Goal: Information Seeking & Learning: Learn about a topic

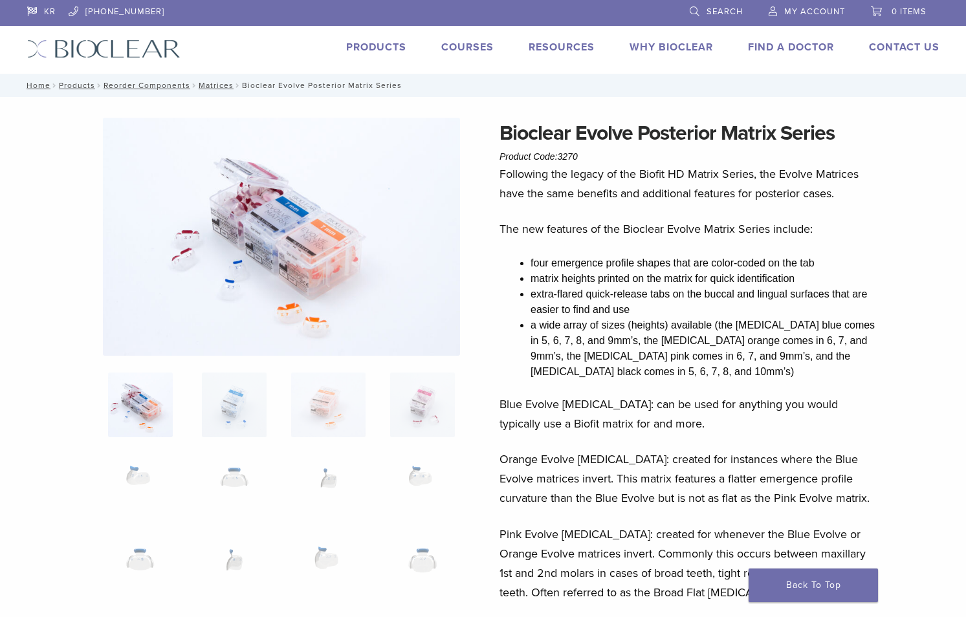
drag, startPoint x: 0, startPoint y: 0, endPoint x: 895, endPoint y: 382, distance: 973.0
click at [424, 407] on img at bounding box center [422, 405] width 74 height 65
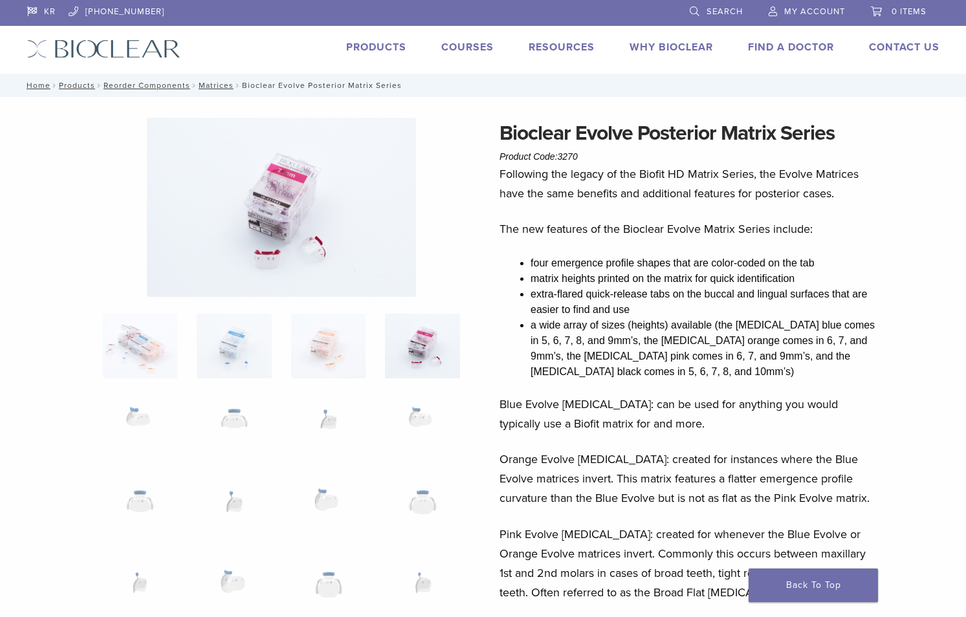
click at [351, 421] on img at bounding box center [328, 427] width 74 height 65
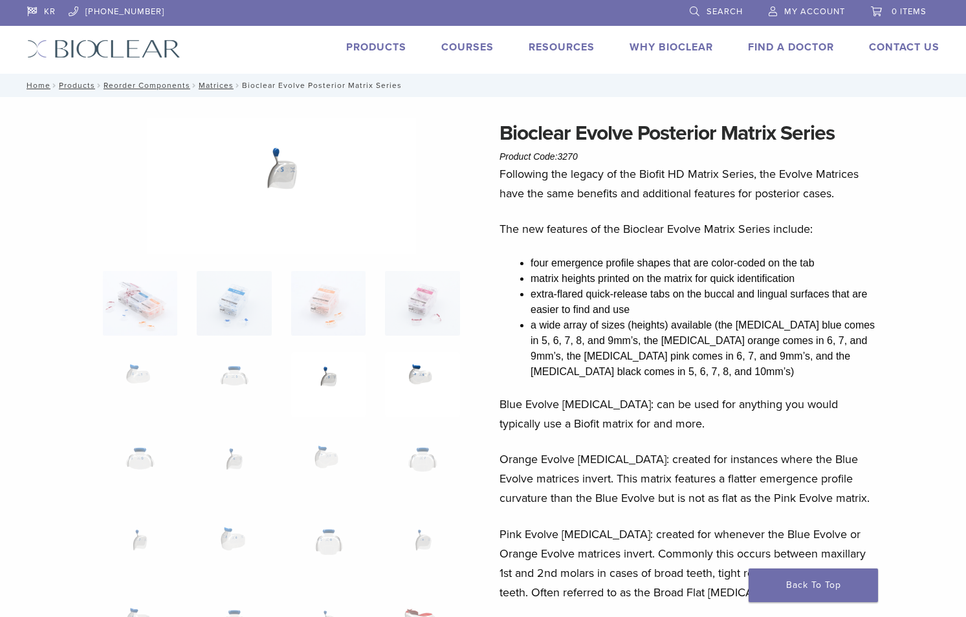
click at [423, 401] on img at bounding box center [422, 384] width 74 height 65
click at [422, 372] on img at bounding box center [422, 384] width 74 height 65
click at [217, 82] on link "Matrices" at bounding box center [216, 85] width 35 height 9
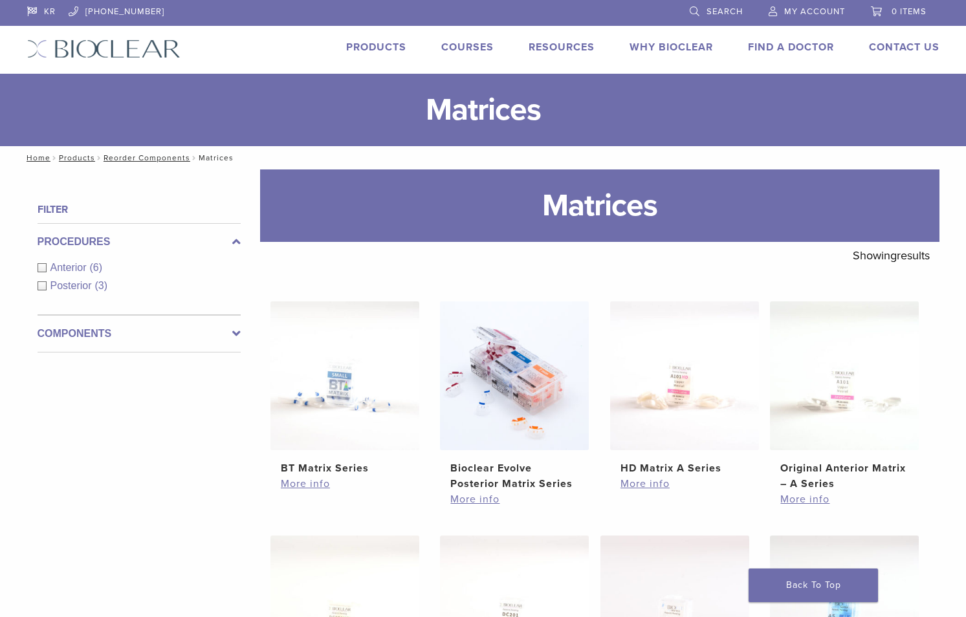
click at [385, 43] on link "Products" at bounding box center [376, 47] width 60 height 13
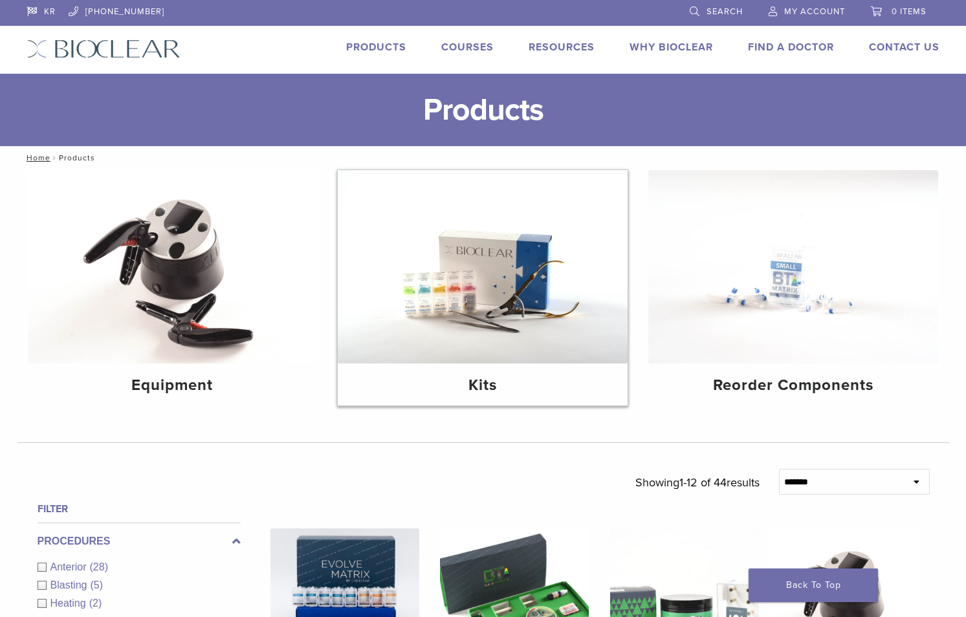
click at [556, 325] on img at bounding box center [483, 266] width 290 height 193
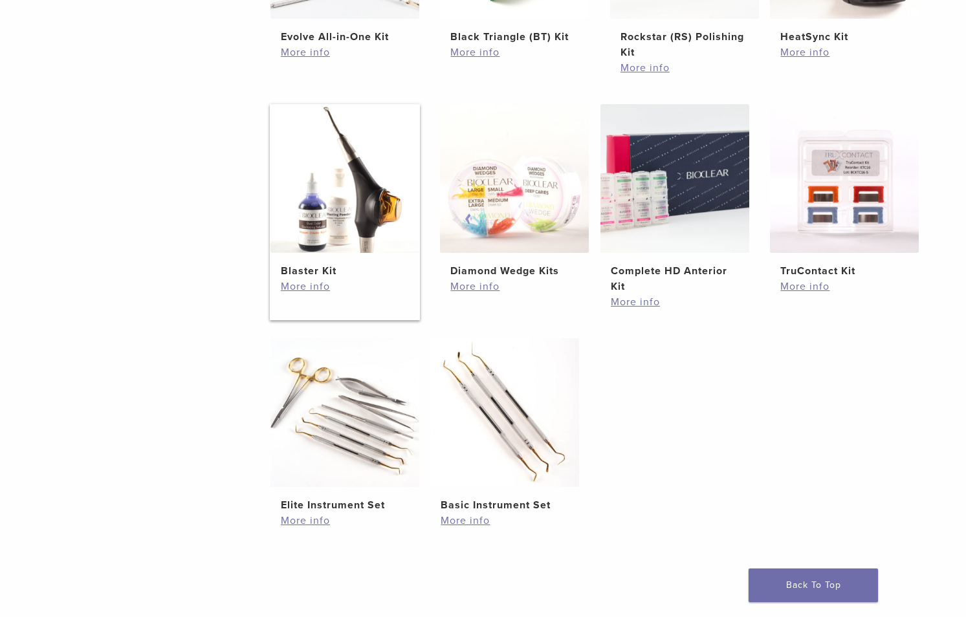
scroll to position [215, 0]
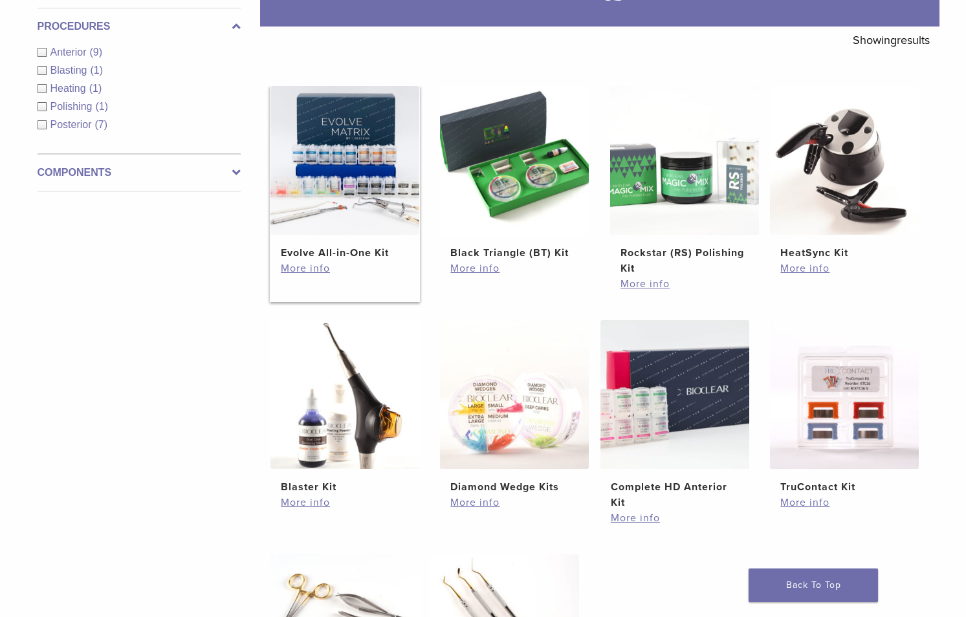
click at [313, 164] on img at bounding box center [344, 160] width 149 height 149
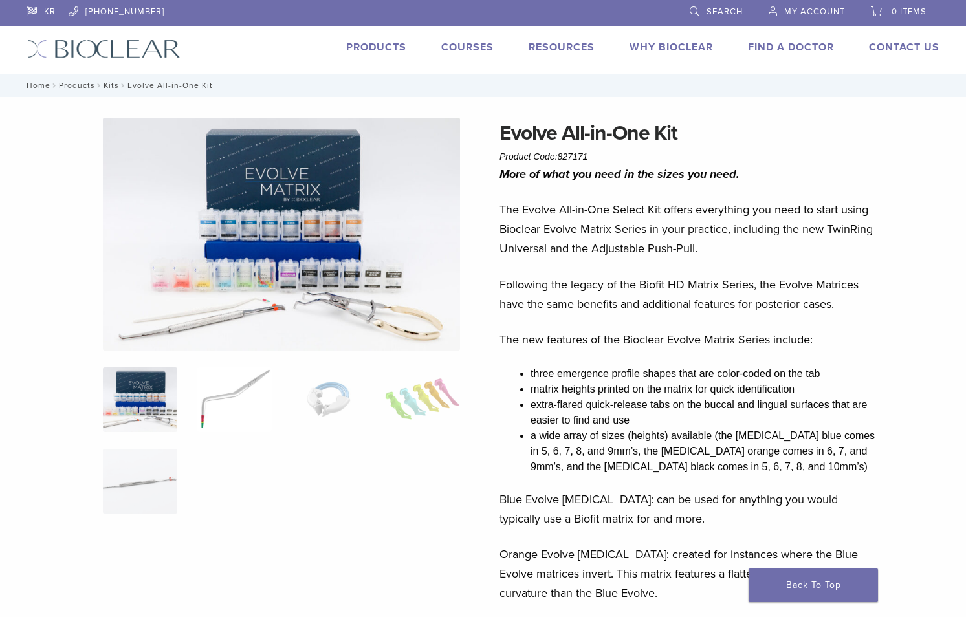
drag, startPoint x: 276, startPoint y: 397, endPoint x: 248, endPoint y: 400, distance: 28.6
click at [276, 397] on ol at bounding box center [281, 448] width 376 height 163
click at [229, 401] on img at bounding box center [234, 399] width 74 height 65
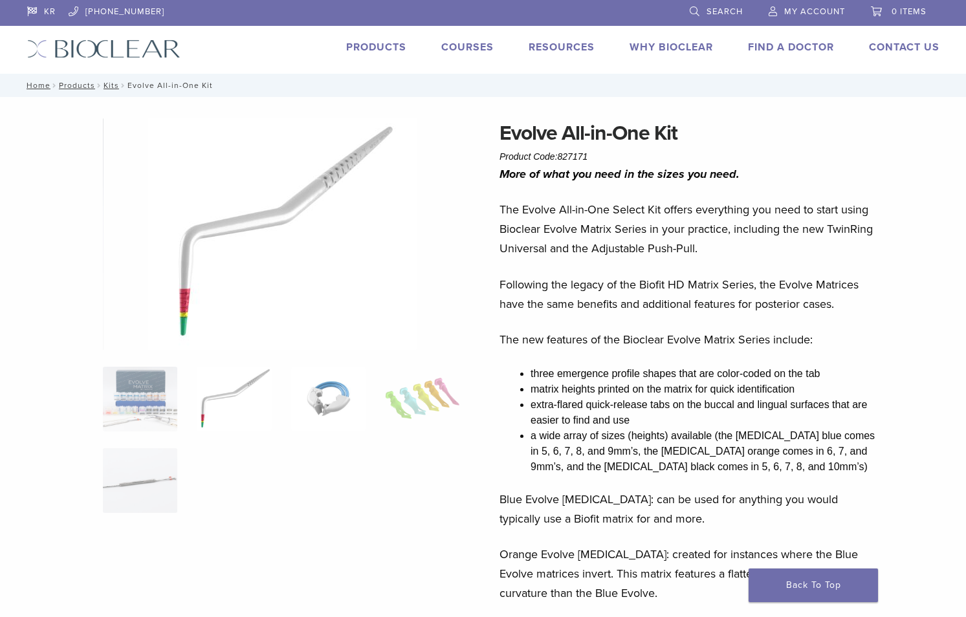
click at [330, 405] on img at bounding box center [328, 399] width 74 height 65
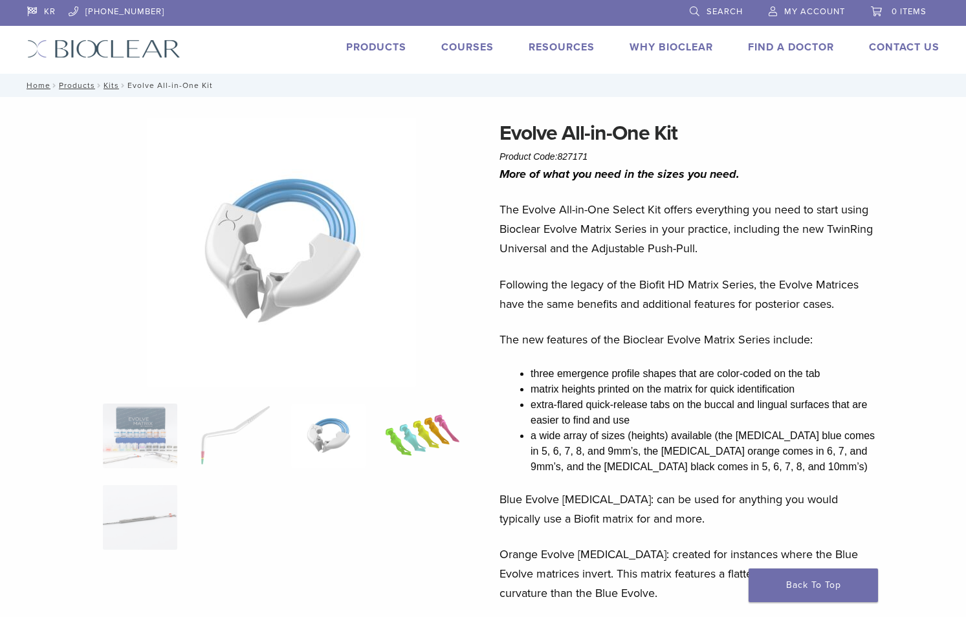
click at [443, 449] on img at bounding box center [422, 436] width 74 height 65
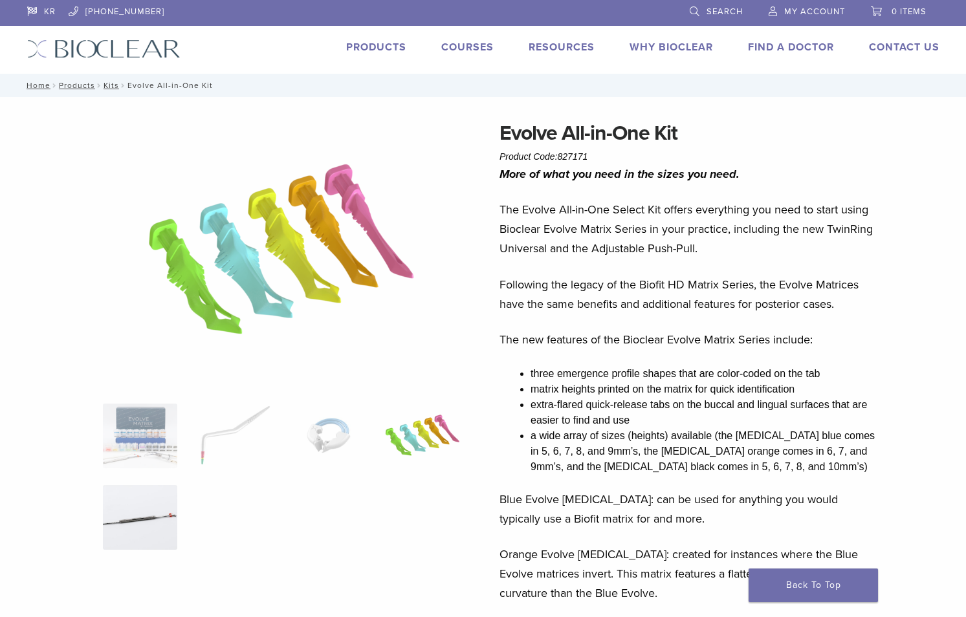
click at [119, 516] on img at bounding box center [140, 517] width 74 height 65
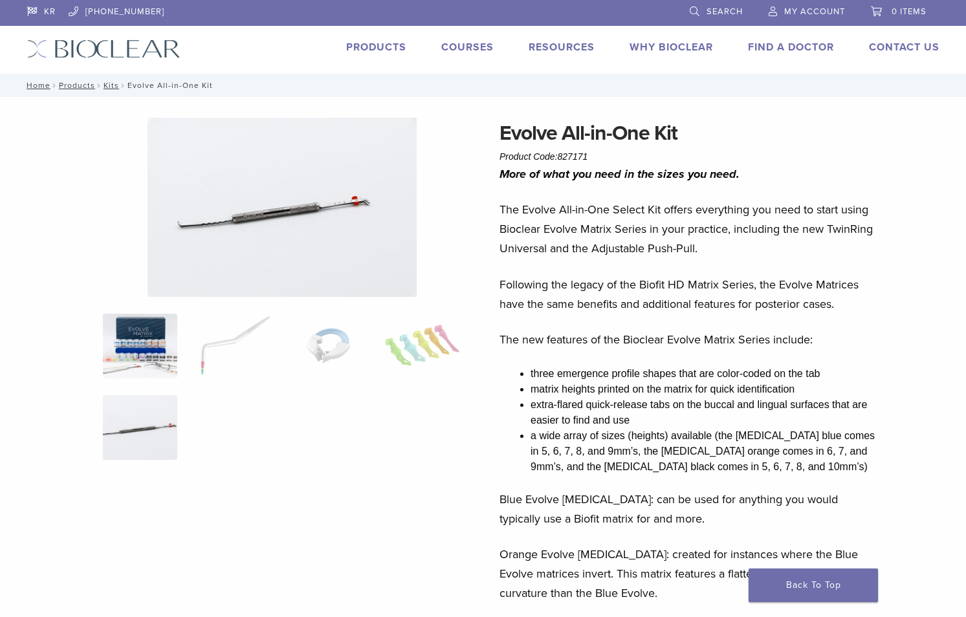
click at [135, 356] on img at bounding box center [140, 346] width 74 height 65
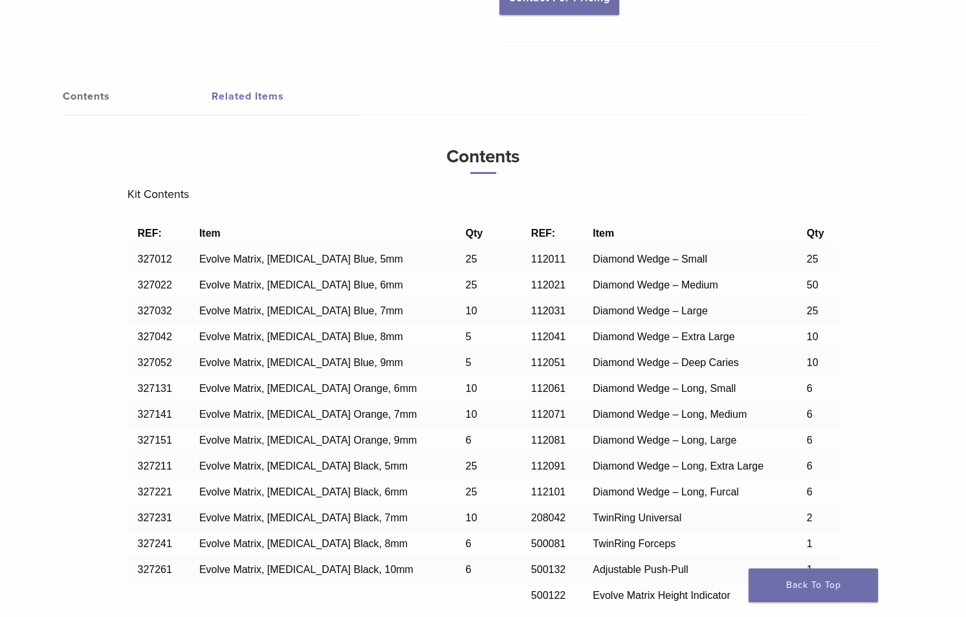
scroll to position [431, 0]
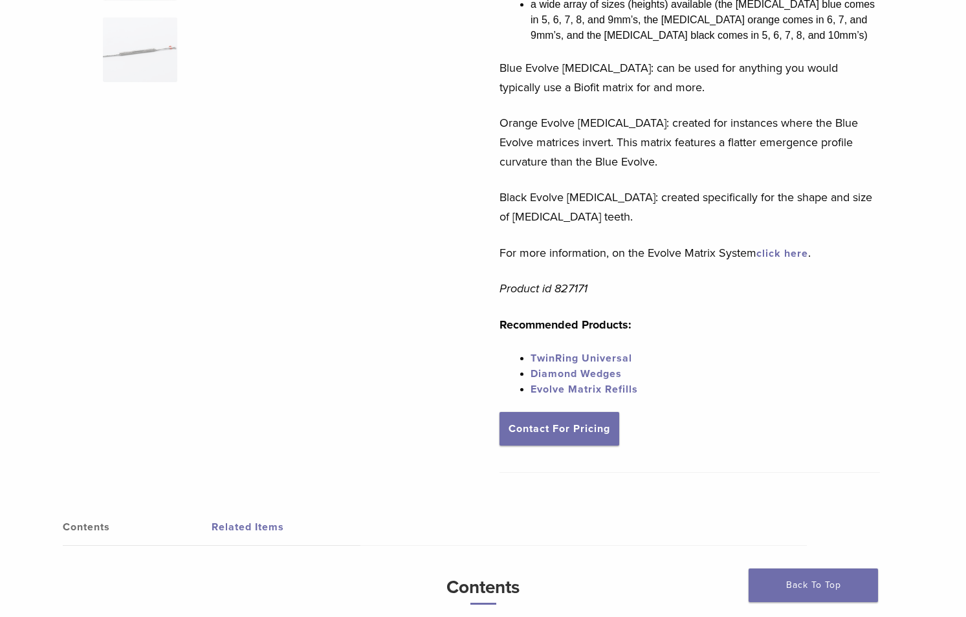
click at [585, 357] on link "TwinRing Universal" at bounding box center [581, 358] width 102 height 13
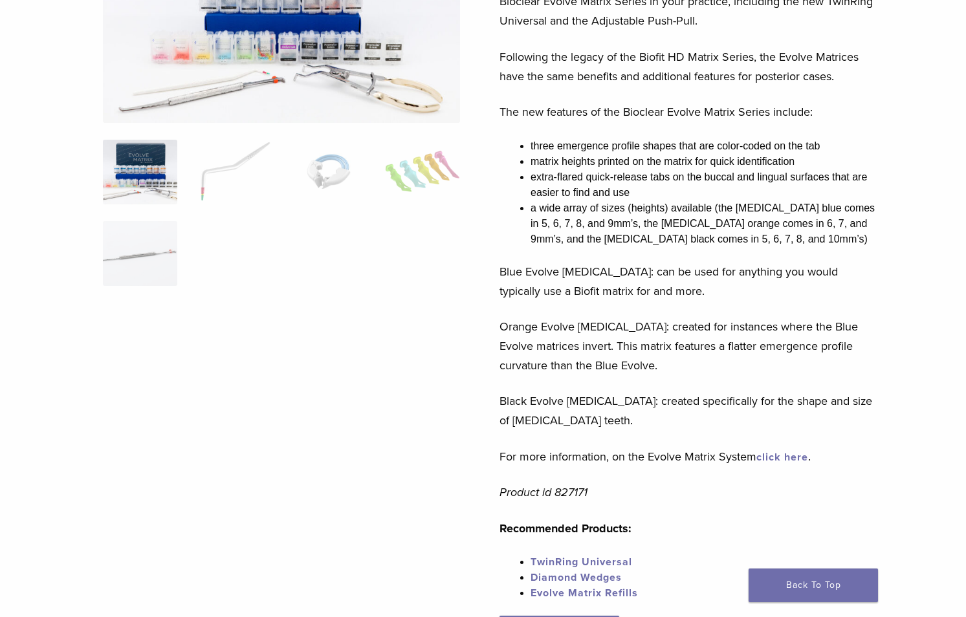
scroll to position [215, 0]
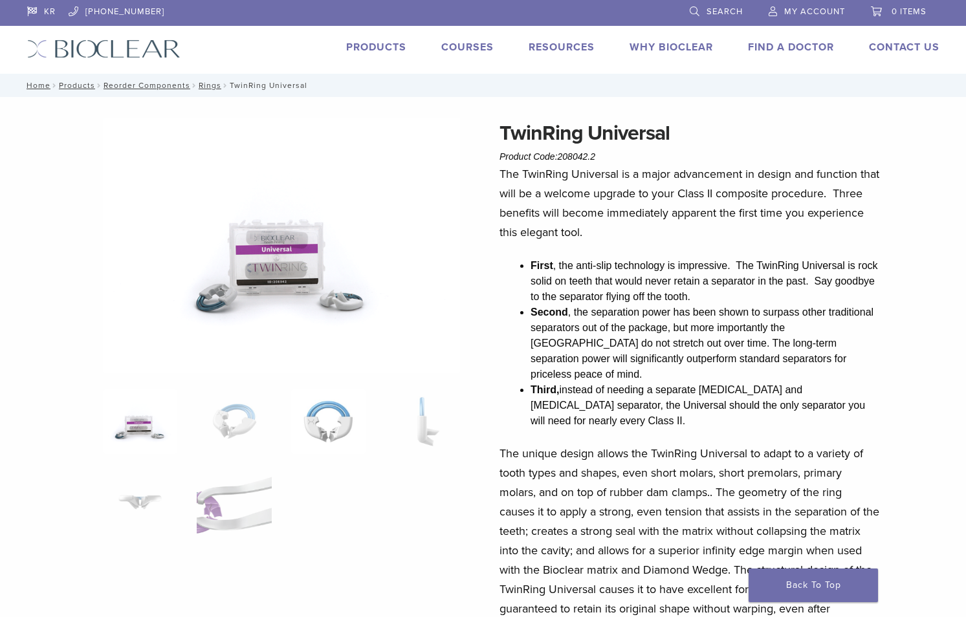
click at [338, 423] on img at bounding box center [328, 421] width 74 height 65
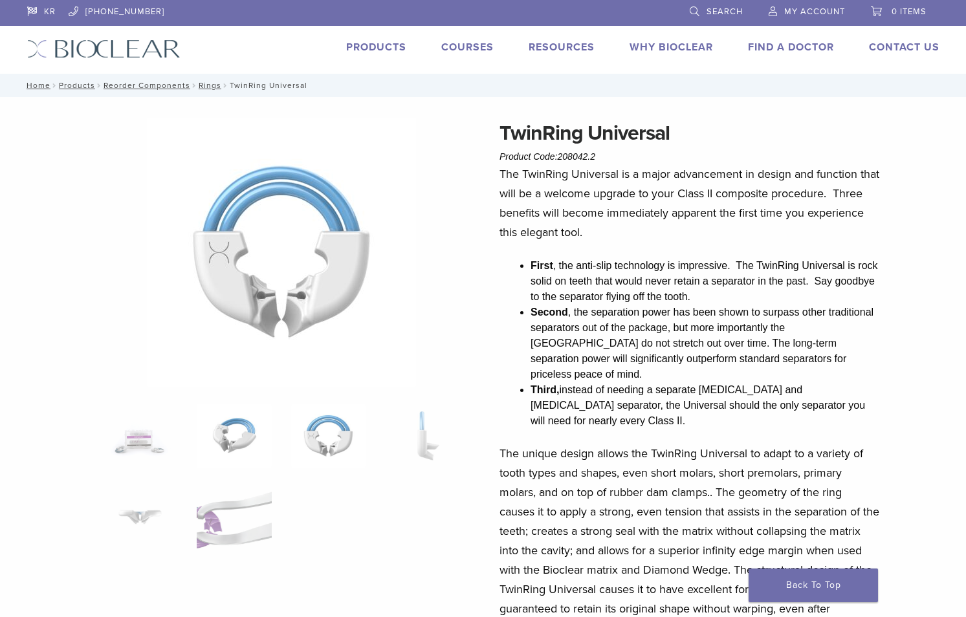
click at [255, 431] on img at bounding box center [234, 436] width 74 height 65
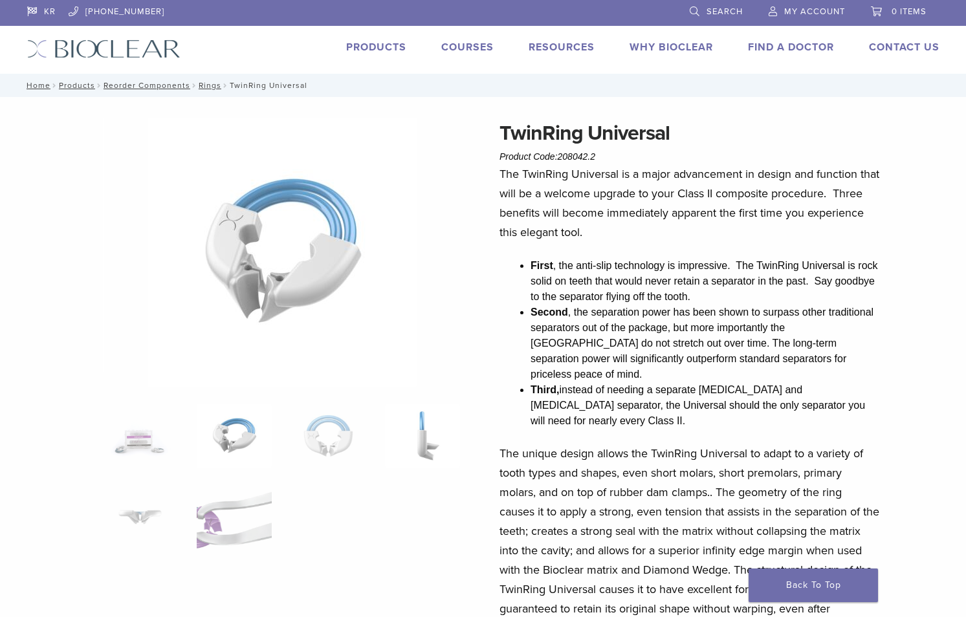
click at [420, 442] on img at bounding box center [422, 436] width 74 height 65
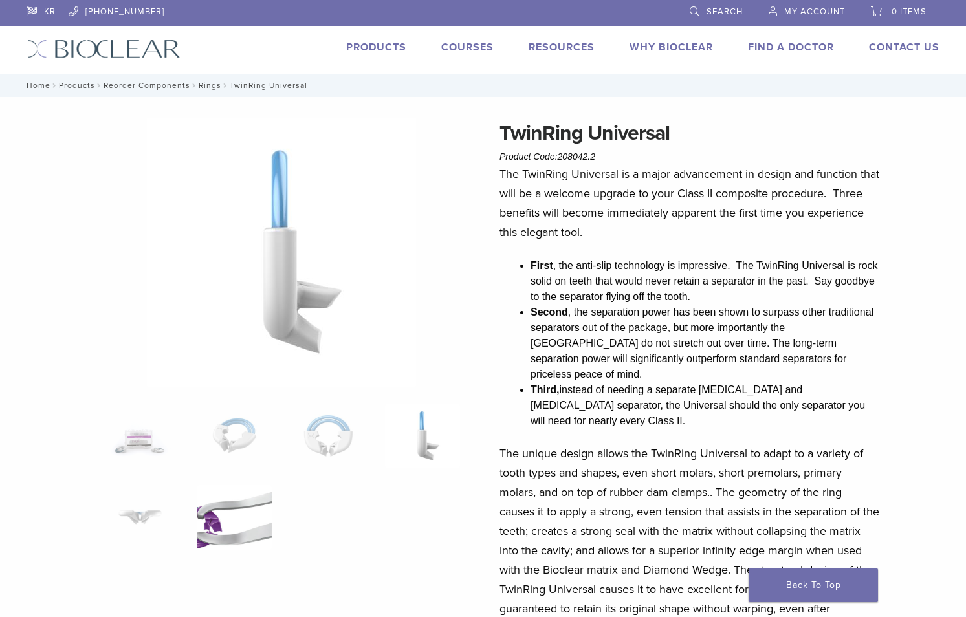
click at [264, 502] on img at bounding box center [234, 517] width 74 height 65
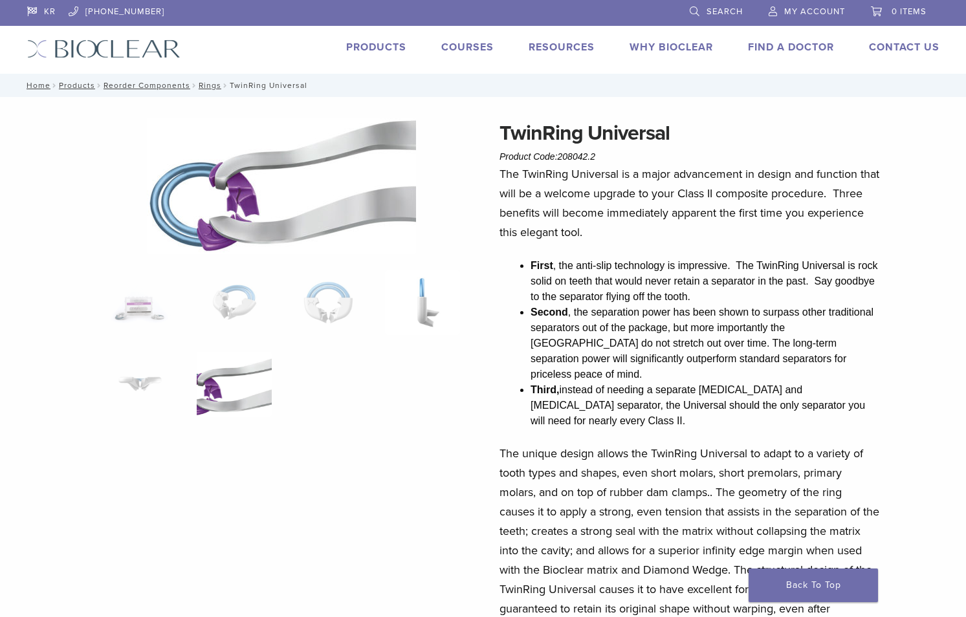
click at [400, 292] on img at bounding box center [422, 302] width 74 height 65
